Goal: Information Seeking & Learning: Learn about a topic

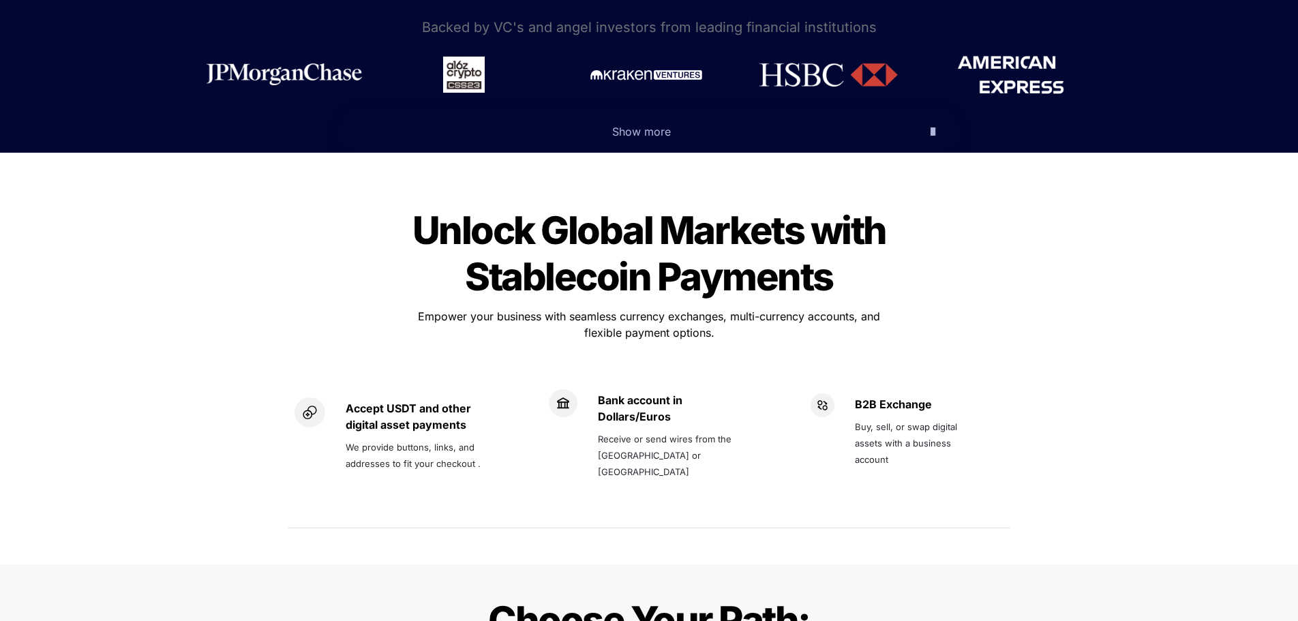
scroll to position [613, 0]
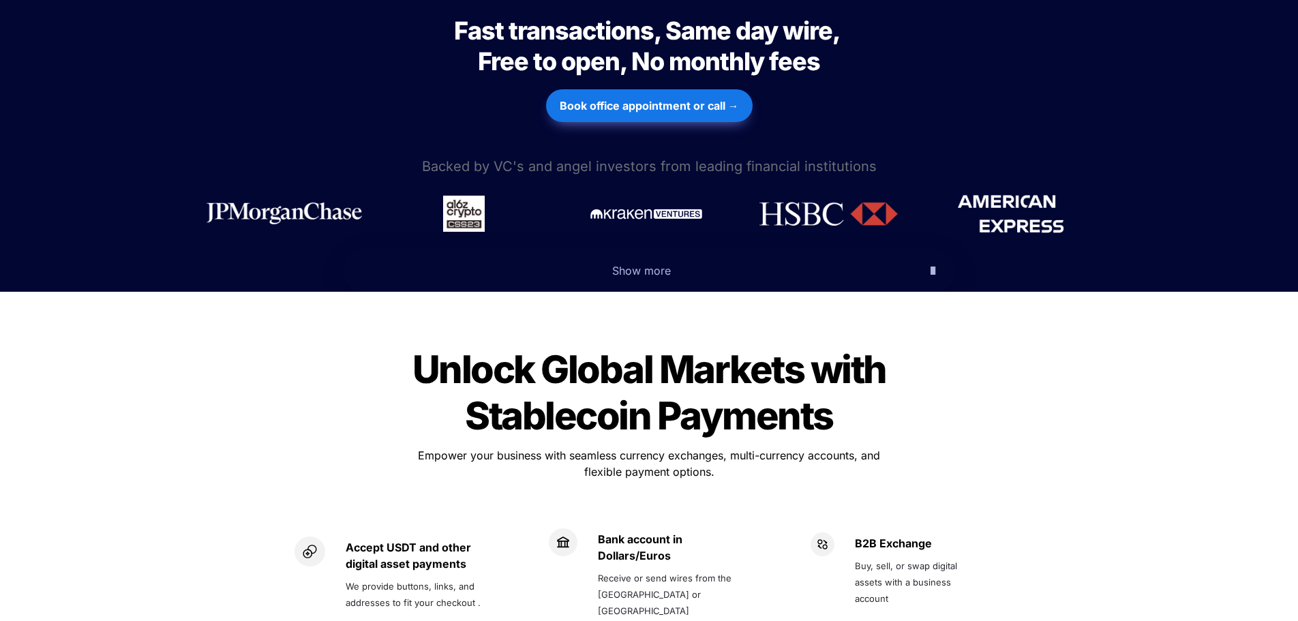
click at [538, 158] on span "Backed by VC's and angel investors from leading financial institutions" at bounding box center [649, 166] width 455 height 16
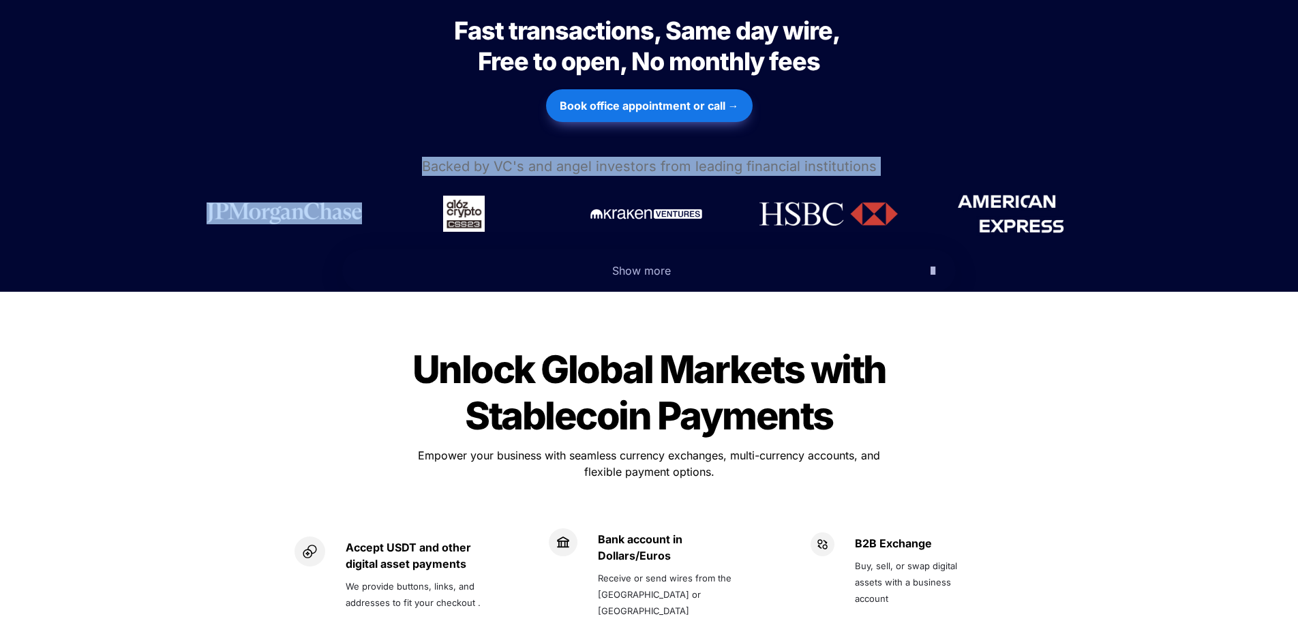
click at [538, 158] on span "Backed by VC's and angel investors from leading financial institutions" at bounding box center [649, 166] width 455 height 16
click at [655, 264] on span "Show more" at bounding box center [641, 271] width 59 height 14
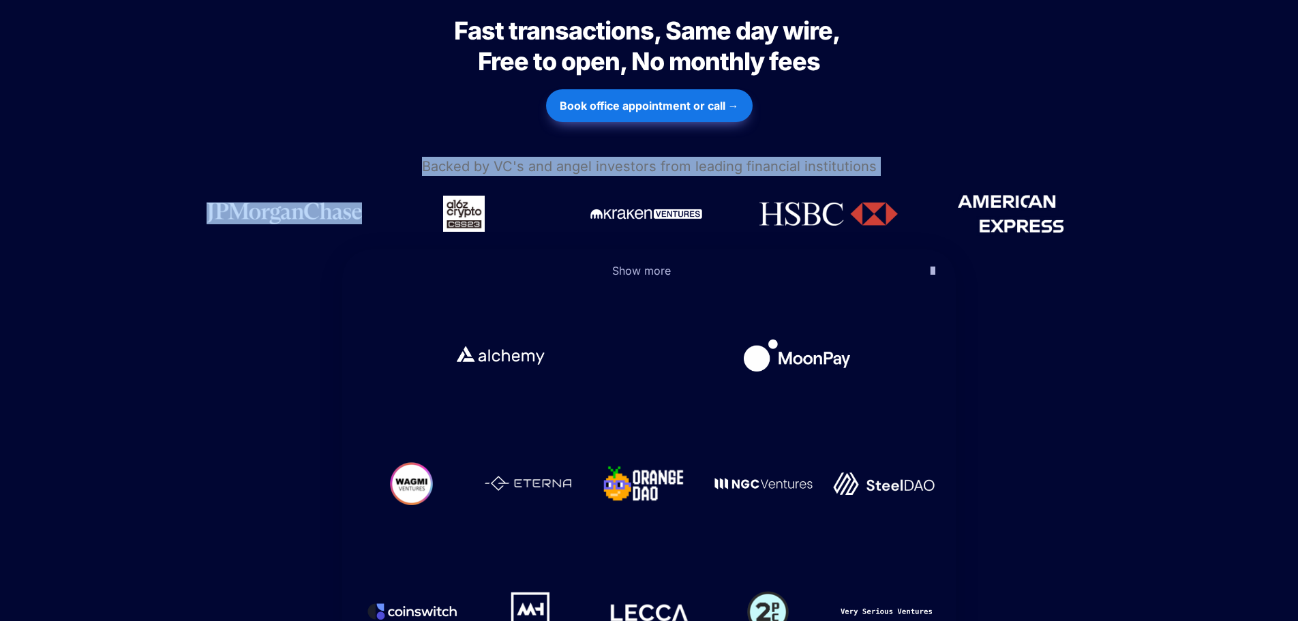
click at [581, 260] on p "Show more" at bounding box center [641, 271] width 557 height 22
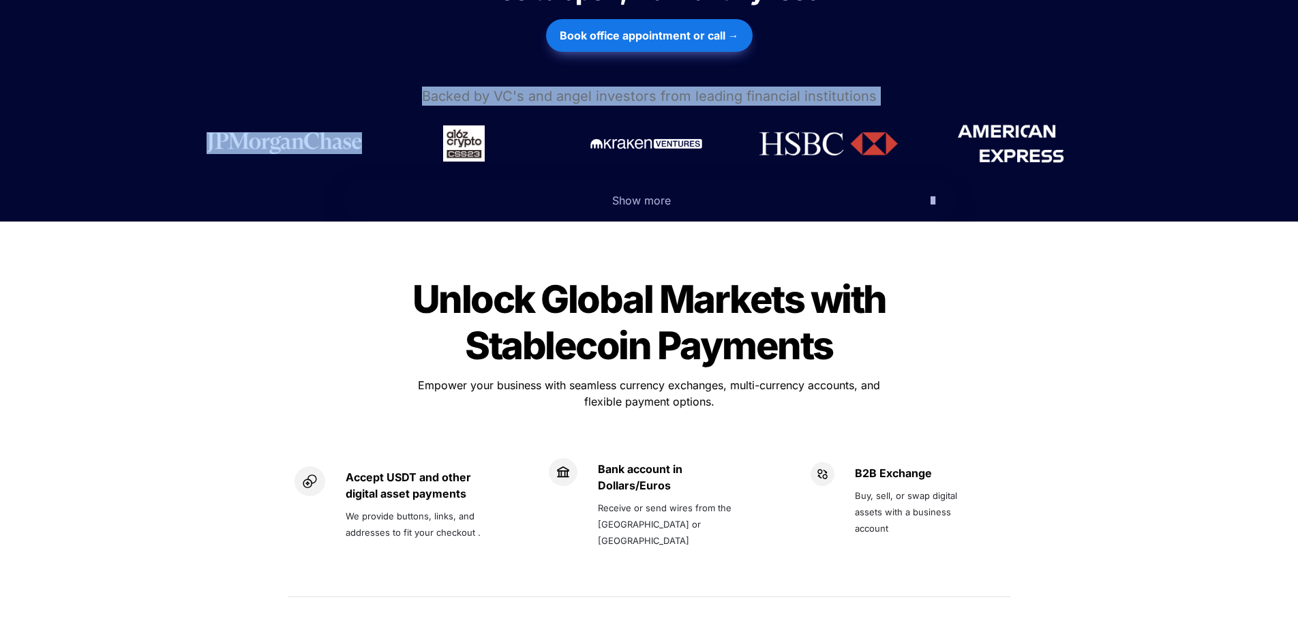
scroll to position [750, 0]
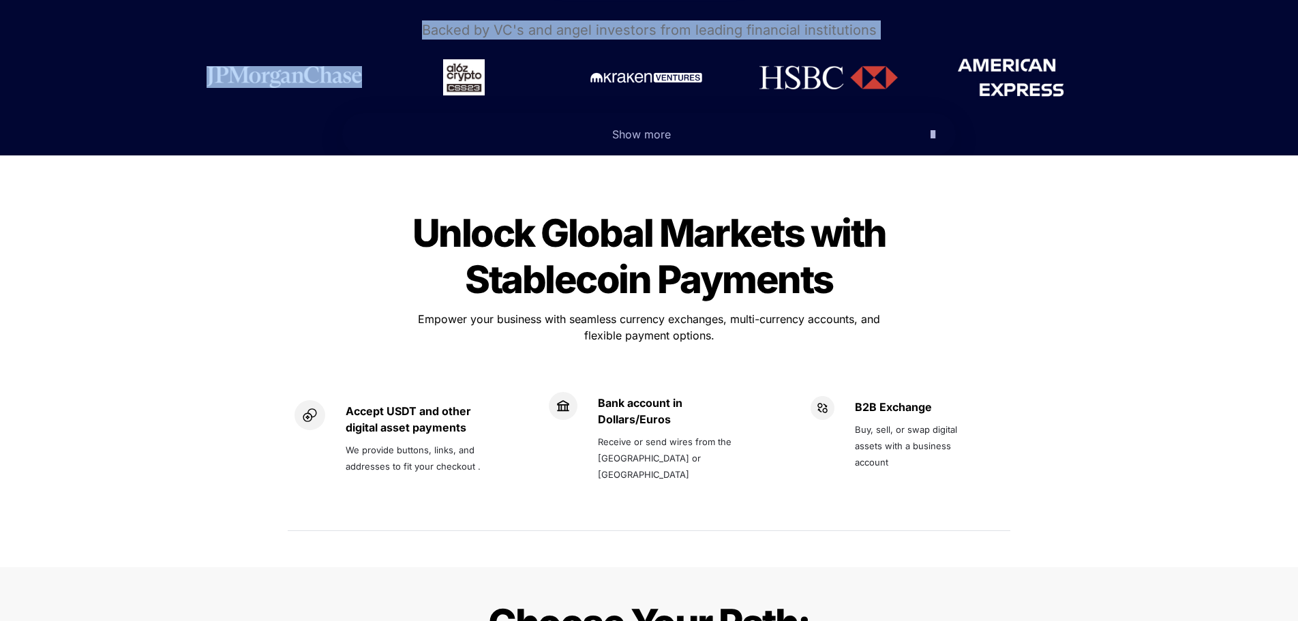
click at [617, 127] on span "Show more" at bounding box center [641, 134] width 59 height 14
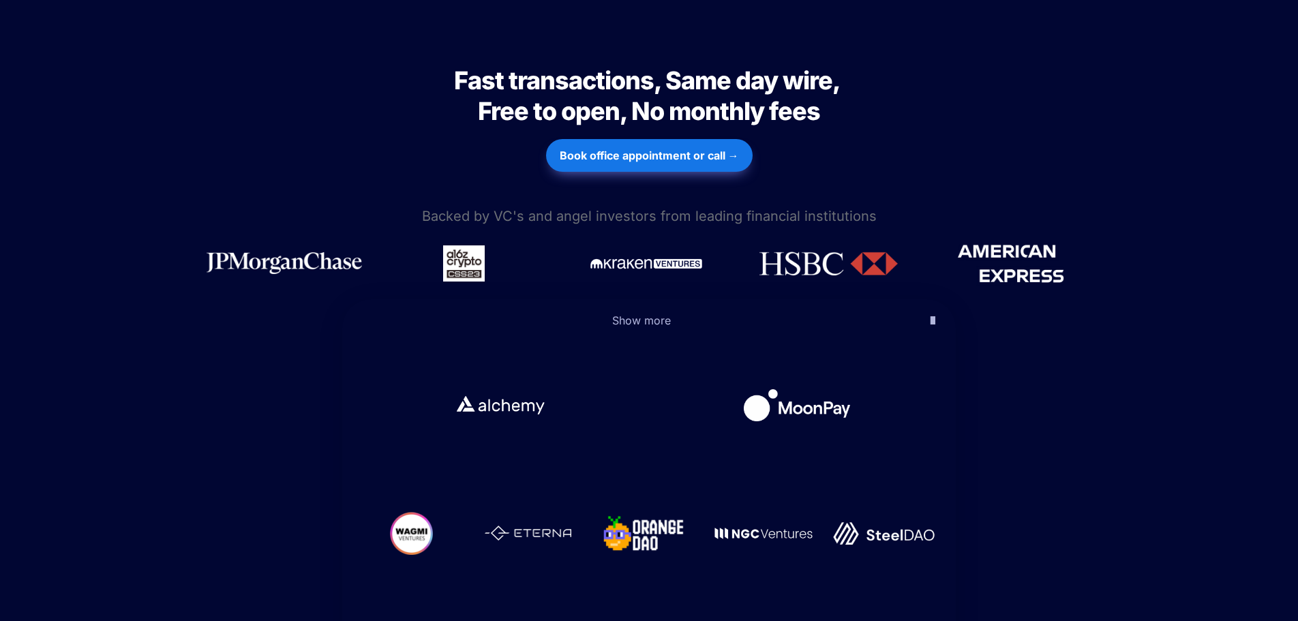
scroll to position [545, 0]
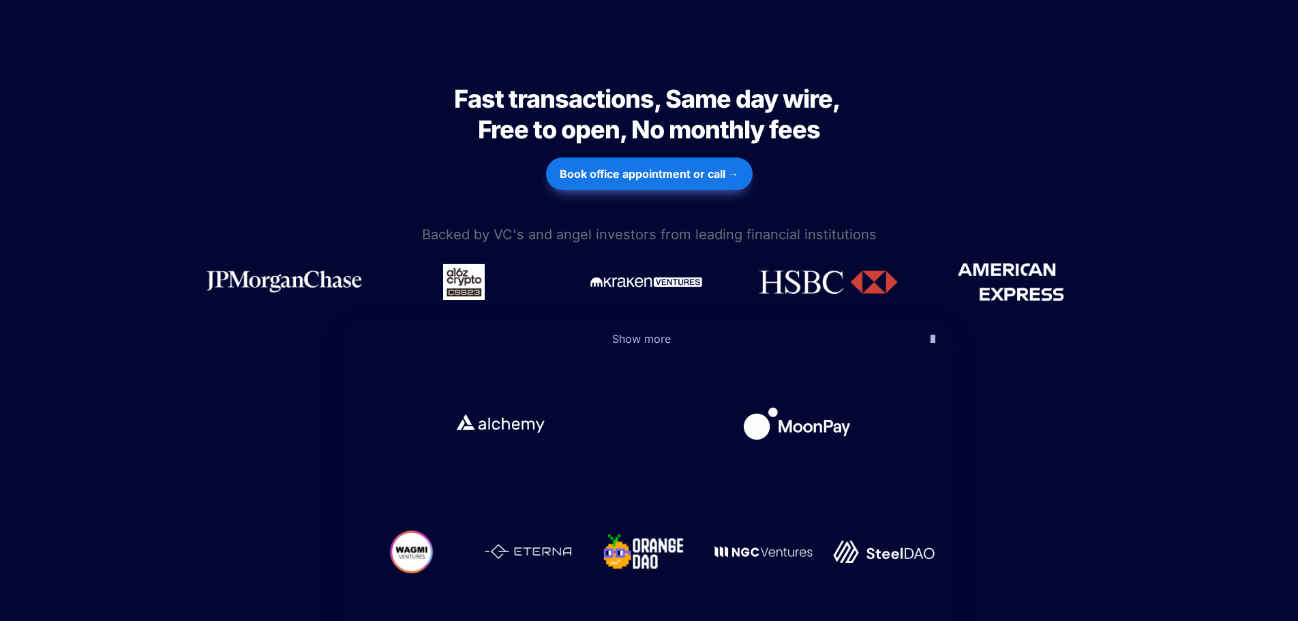
click at [246, 391] on div "Fast transactions, Same day wire, Free to open, No monthly fees Fast transactio…" at bounding box center [649, 404] width 1298 height 722
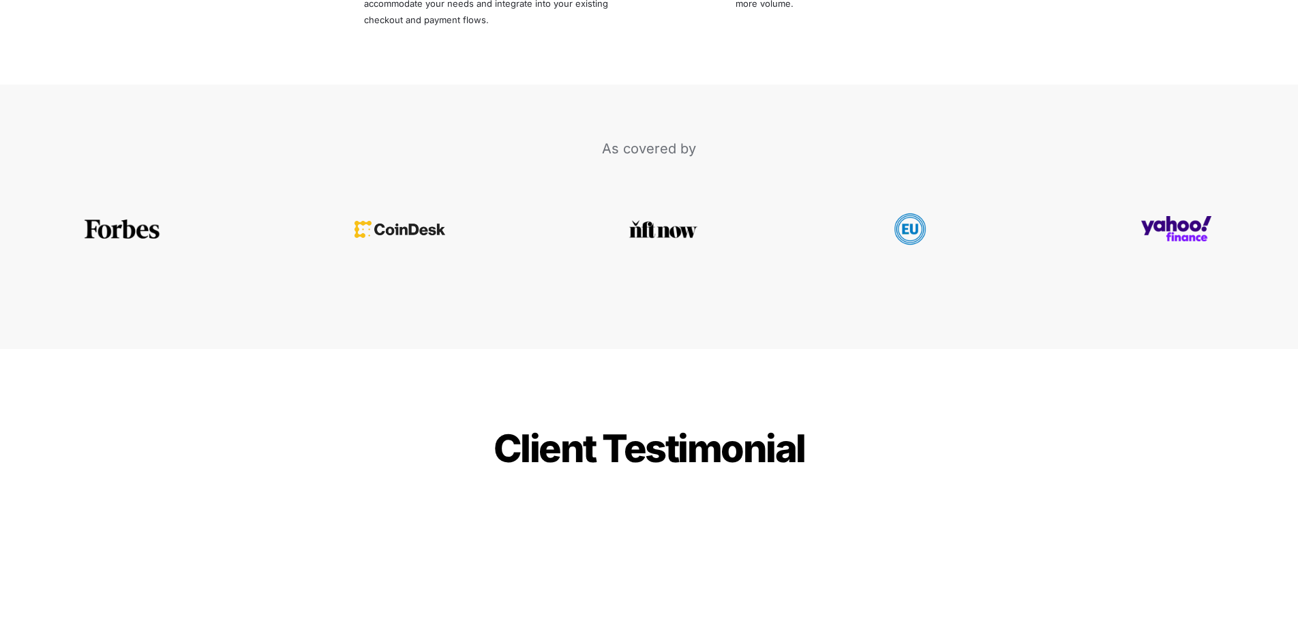
scroll to position [3203, 0]
